Goal: Task Accomplishment & Management: Manage account settings

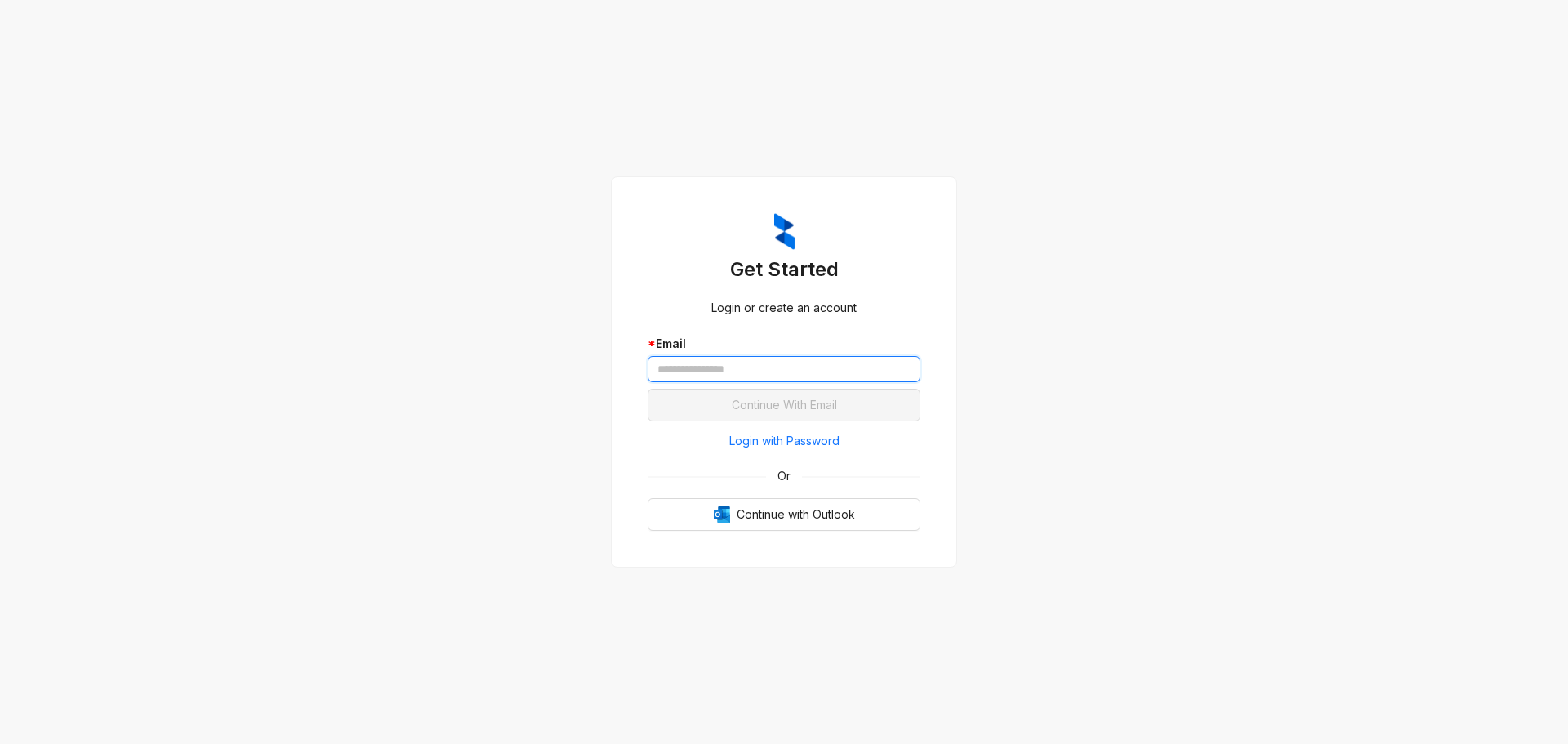
click at [768, 377] on input "text" at bounding box center [784, 369] width 273 height 26
type input "**********"
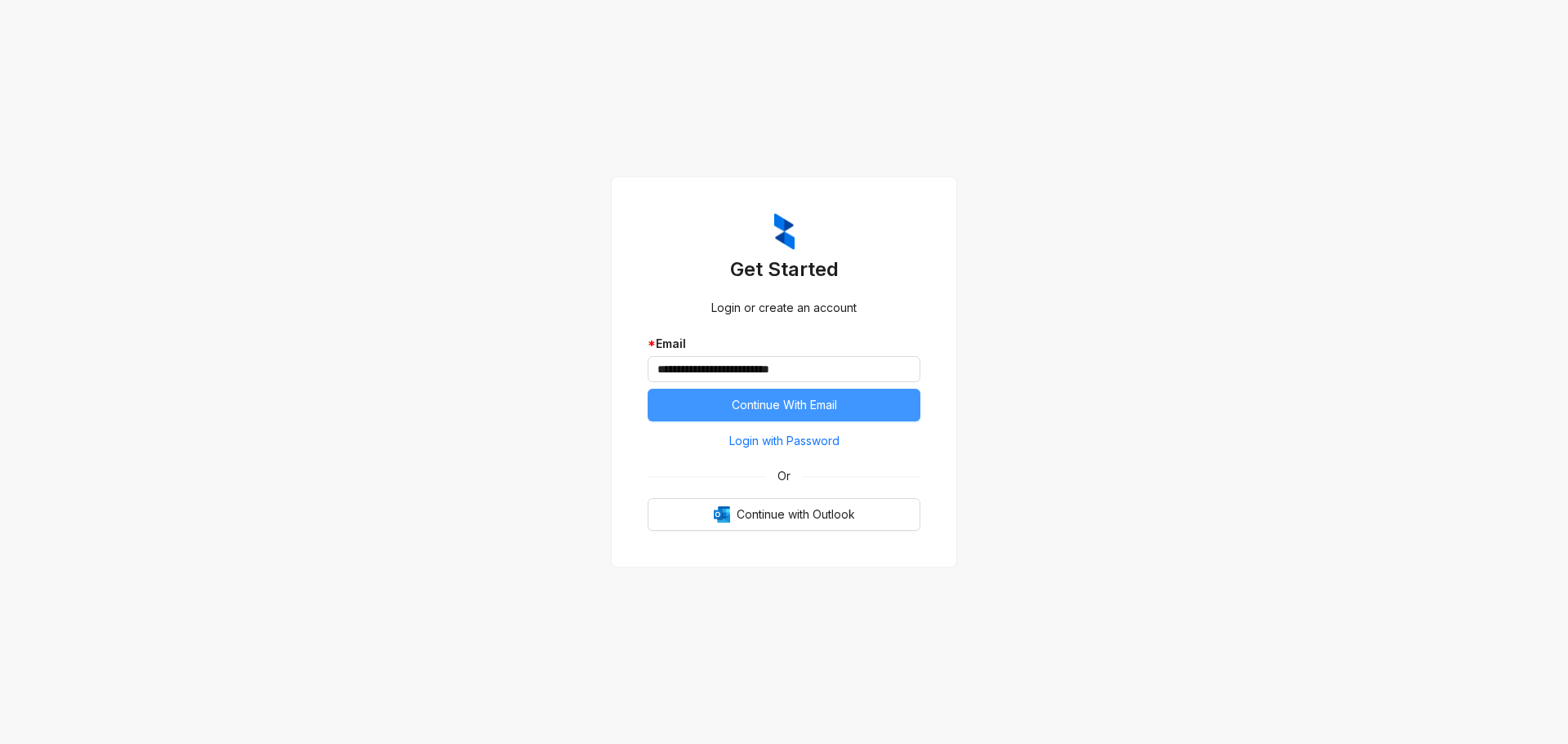
click at [835, 407] on span "Continue With Email" at bounding box center [784, 405] width 105 height 18
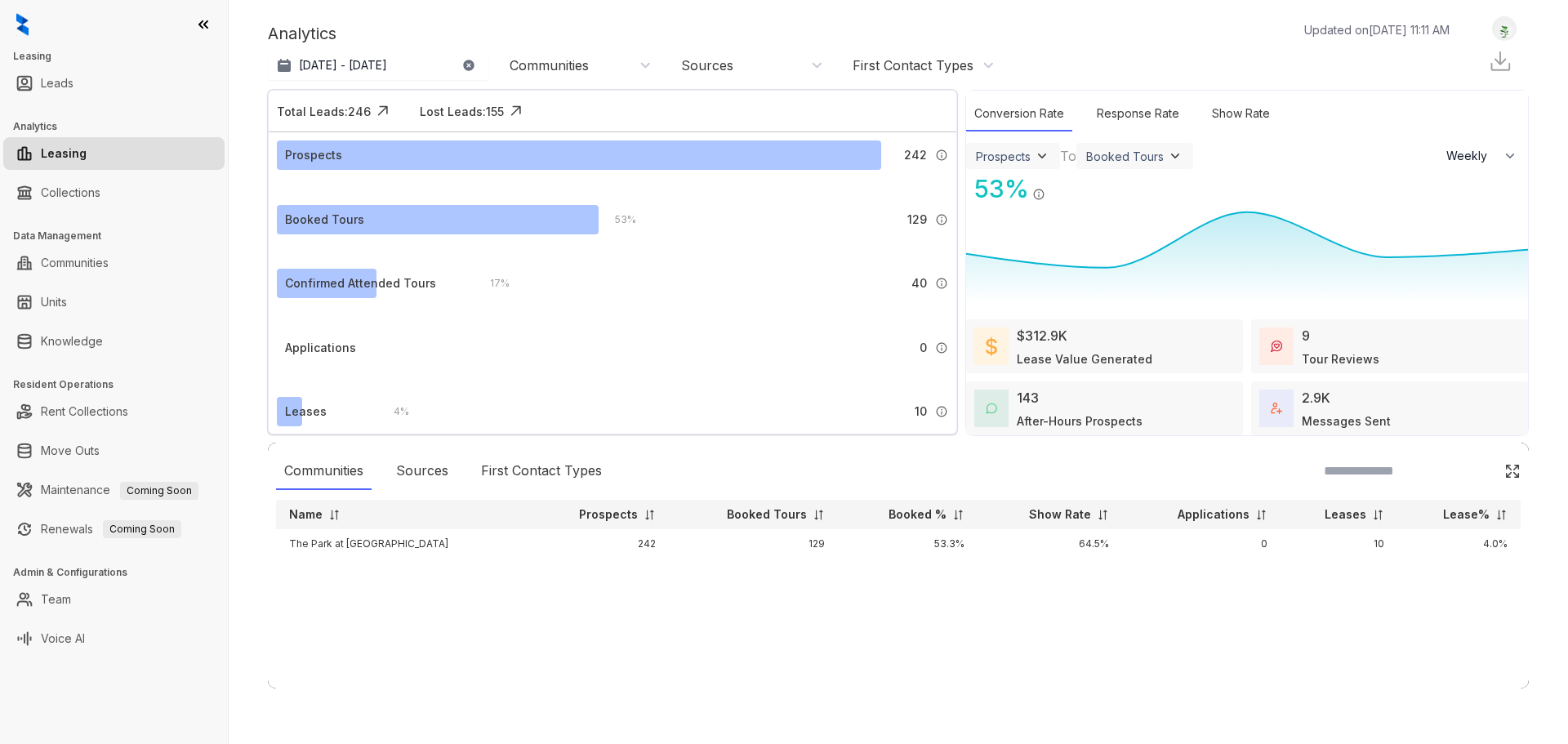
select select "******"
click at [98, 196] on link "Collections" at bounding box center [71, 192] width 60 height 32
click at [99, 196] on link "Collections" at bounding box center [71, 192] width 60 height 32
click at [67, 184] on link "Collections" at bounding box center [71, 192] width 60 height 32
click at [100, 187] on link "Collections" at bounding box center [71, 192] width 60 height 32
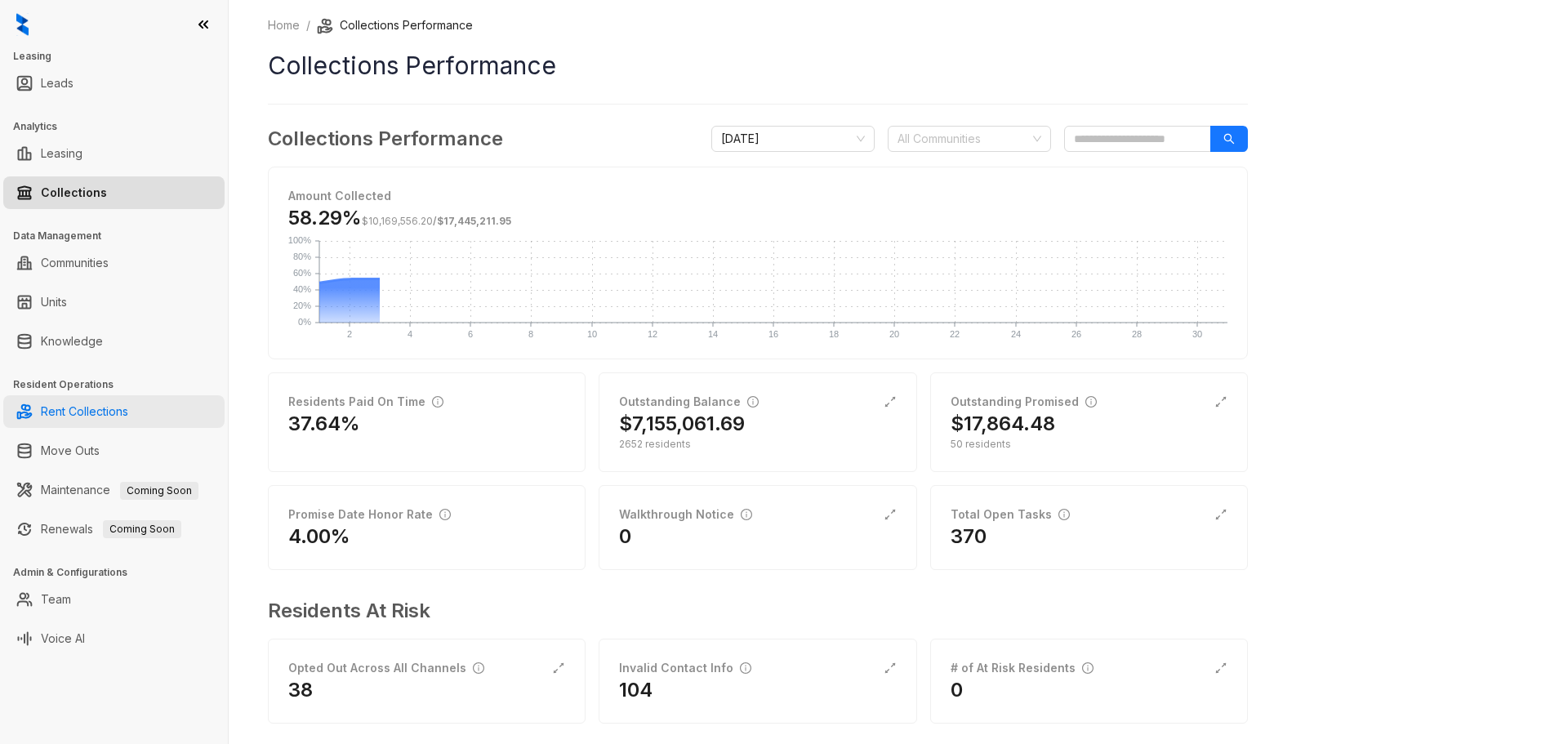
click at [104, 412] on link "Rent Collections" at bounding box center [84, 412] width 88 height 32
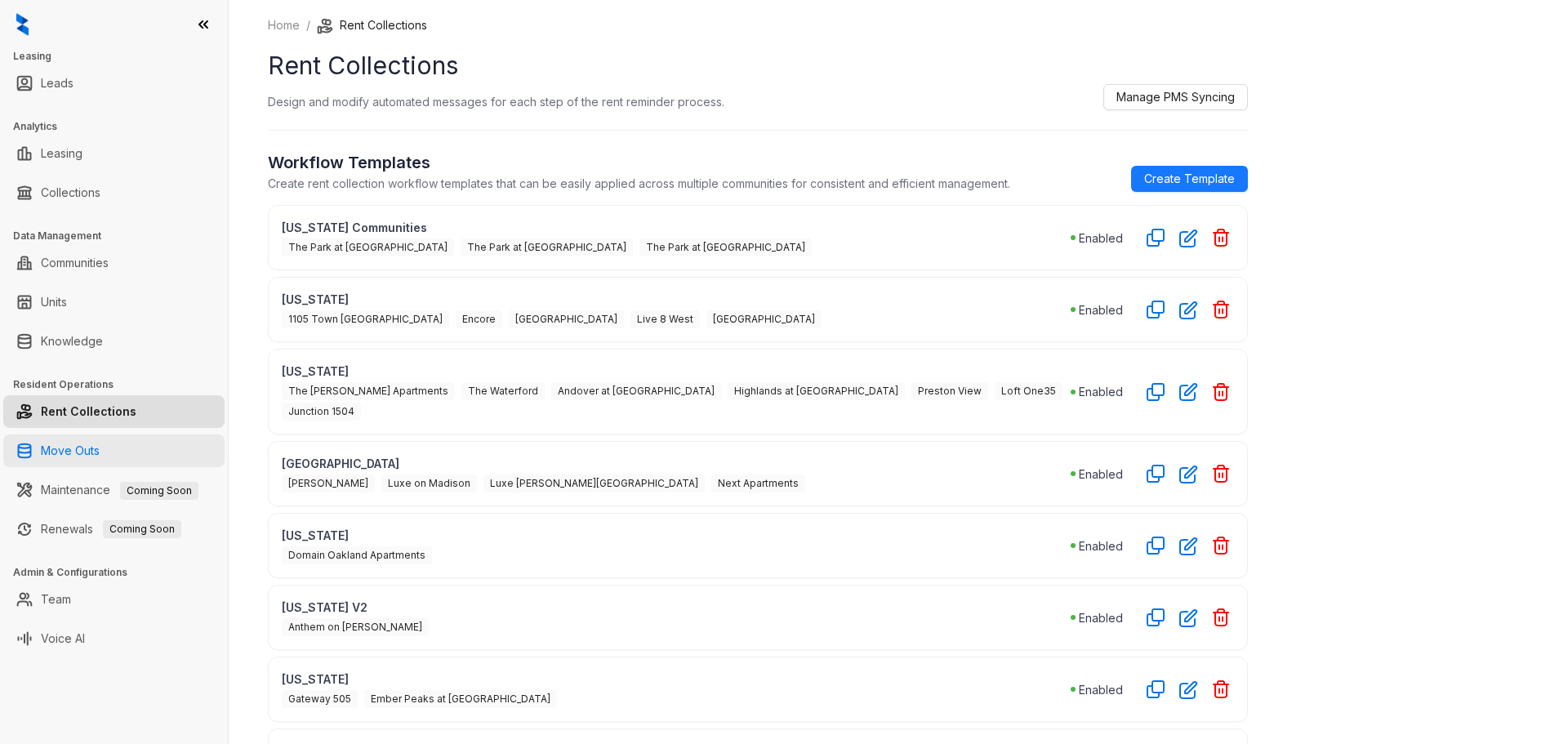
click at [89, 460] on link "Move Outs" at bounding box center [70, 451] width 59 height 32
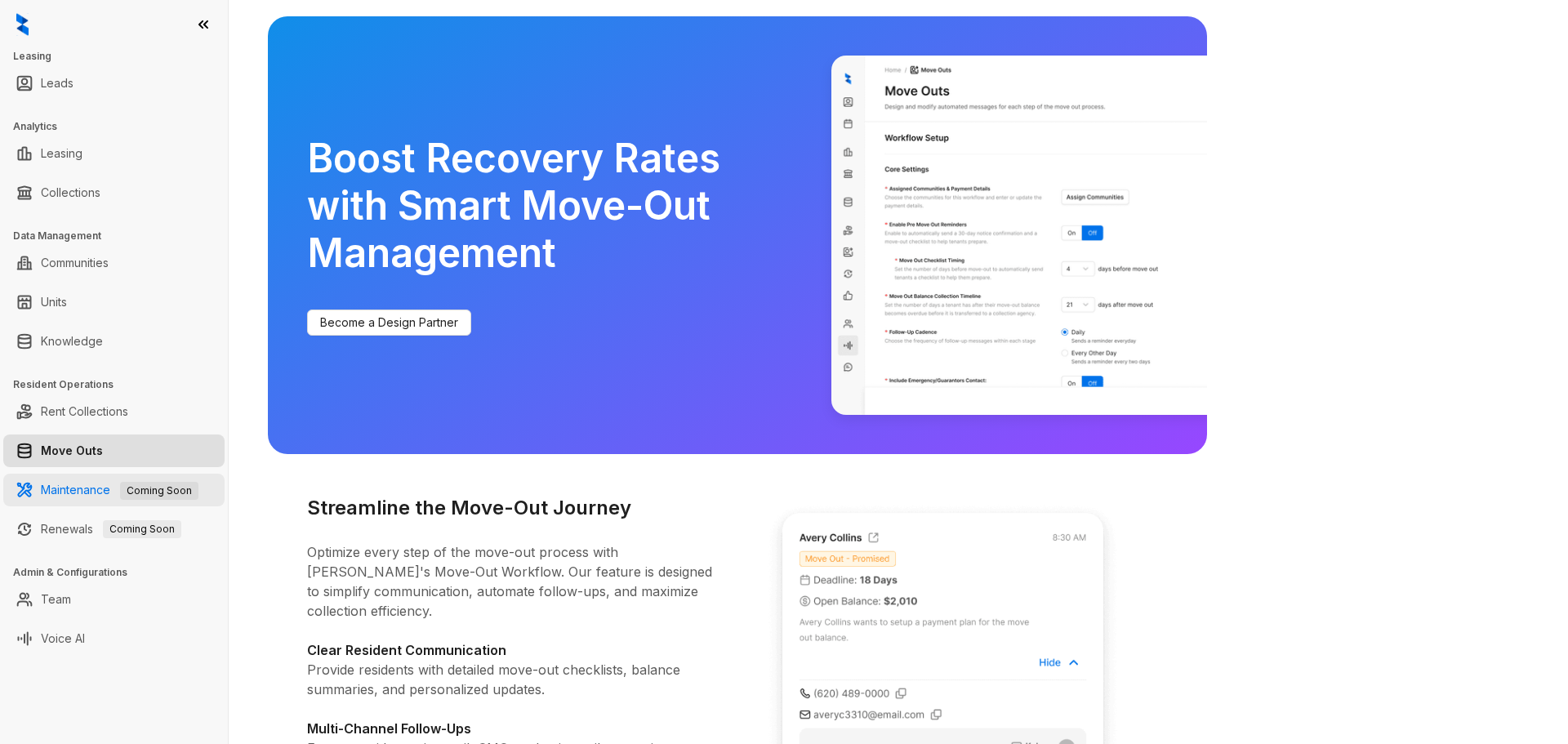
click at [92, 491] on link "Maintenance Coming Soon" at bounding box center [119, 489] width 157 height 14
click at [109, 270] on link "Communities" at bounding box center [75, 263] width 68 height 32
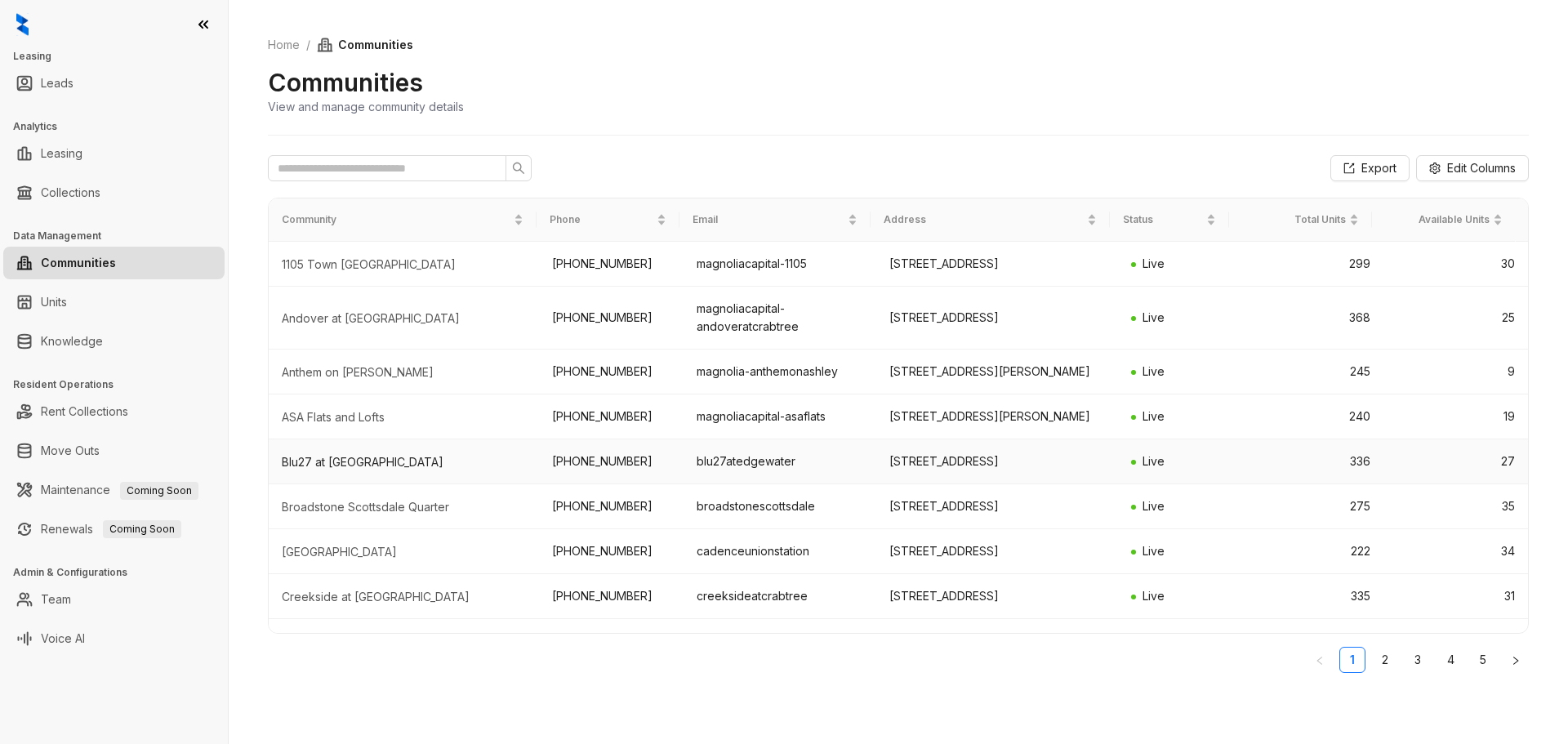
click at [371, 470] on div "Blu27 at [GEOGRAPHIC_DATA]" at bounding box center [403, 462] width 244 height 16
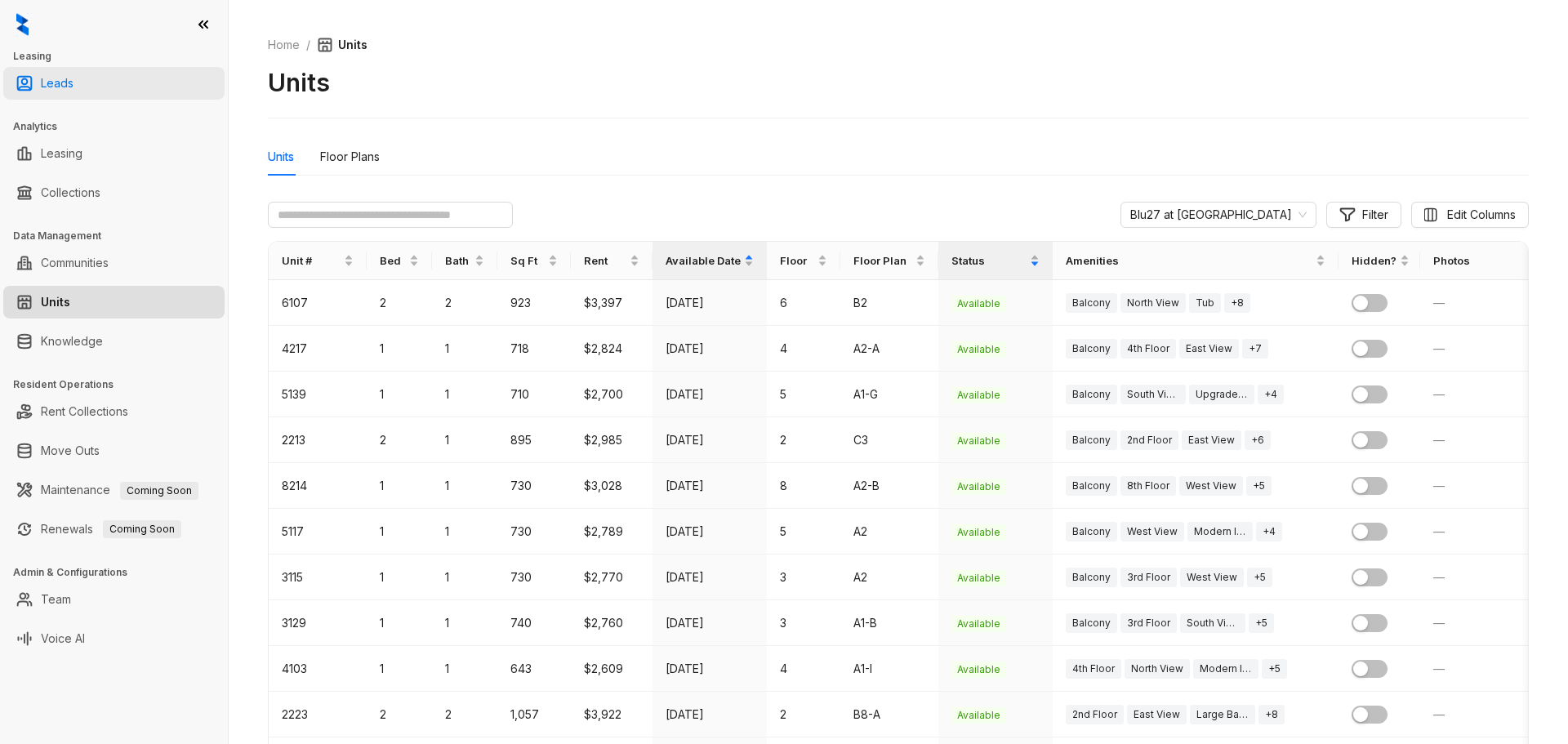
click at [73, 90] on link "Leads" at bounding box center [57, 83] width 32 height 32
